Goal: Transaction & Acquisition: Purchase product/service

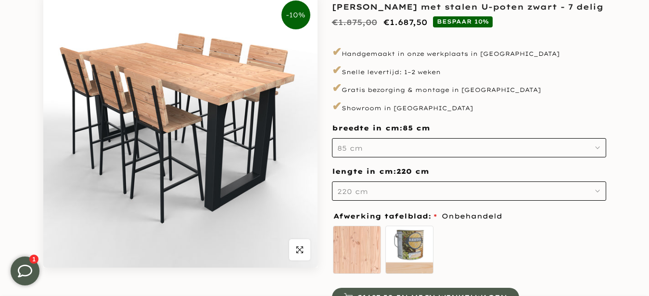
click at [598, 147] on icon "button" at bounding box center [597, 147] width 5 height 5
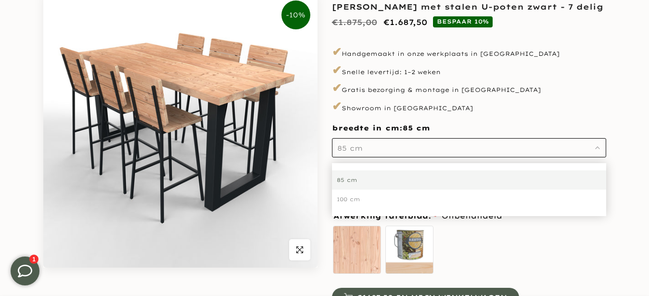
click at [350, 177] on div "85 cm" at bounding box center [469, 179] width 274 height 19
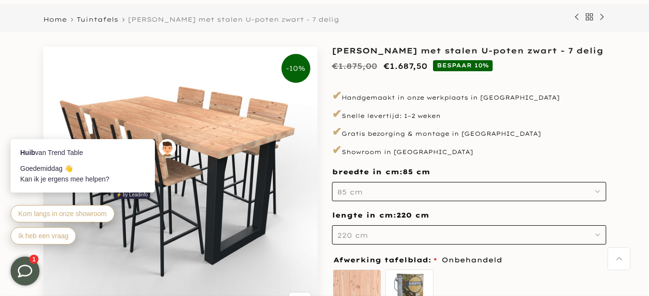
scroll to position [65, 0]
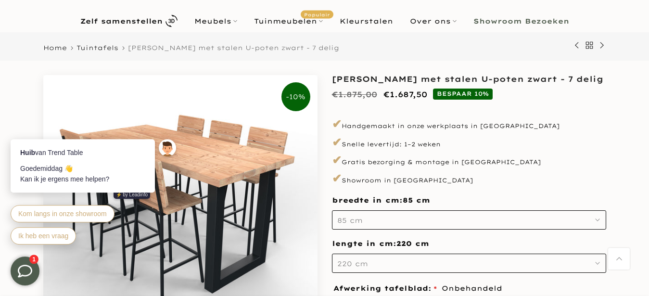
scroll to position [0, 0]
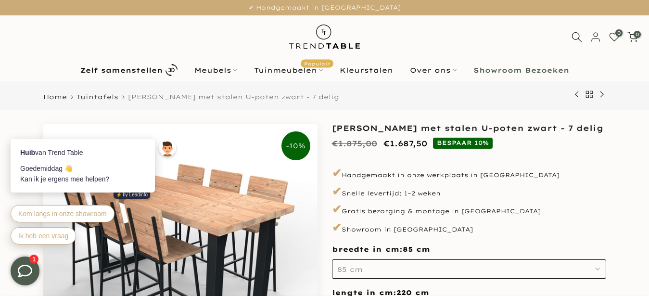
click at [24, 62] on nav "Zelf samenstellen Meubels Configurator (zelf samenstellen) Eikenhouten Tafels O…" at bounding box center [324, 70] width 634 height 17
click at [367, 69] on link "Kleurstalen" at bounding box center [366, 70] width 70 height 12
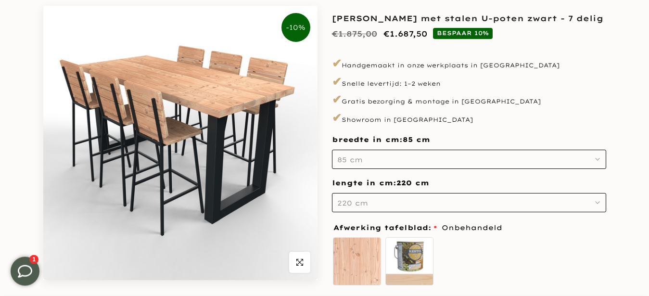
scroll to position [131, 0]
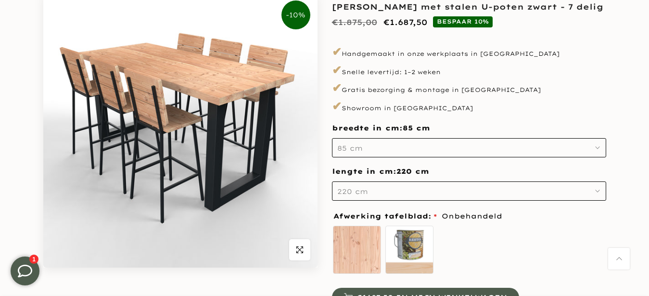
click at [408, 186] on button "220 cm" at bounding box center [469, 190] width 274 height 19
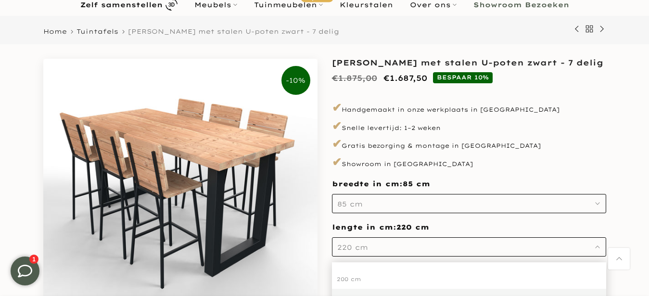
scroll to position [0, 0]
